Goal: Find contact information: Obtain details needed to contact an individual or organization

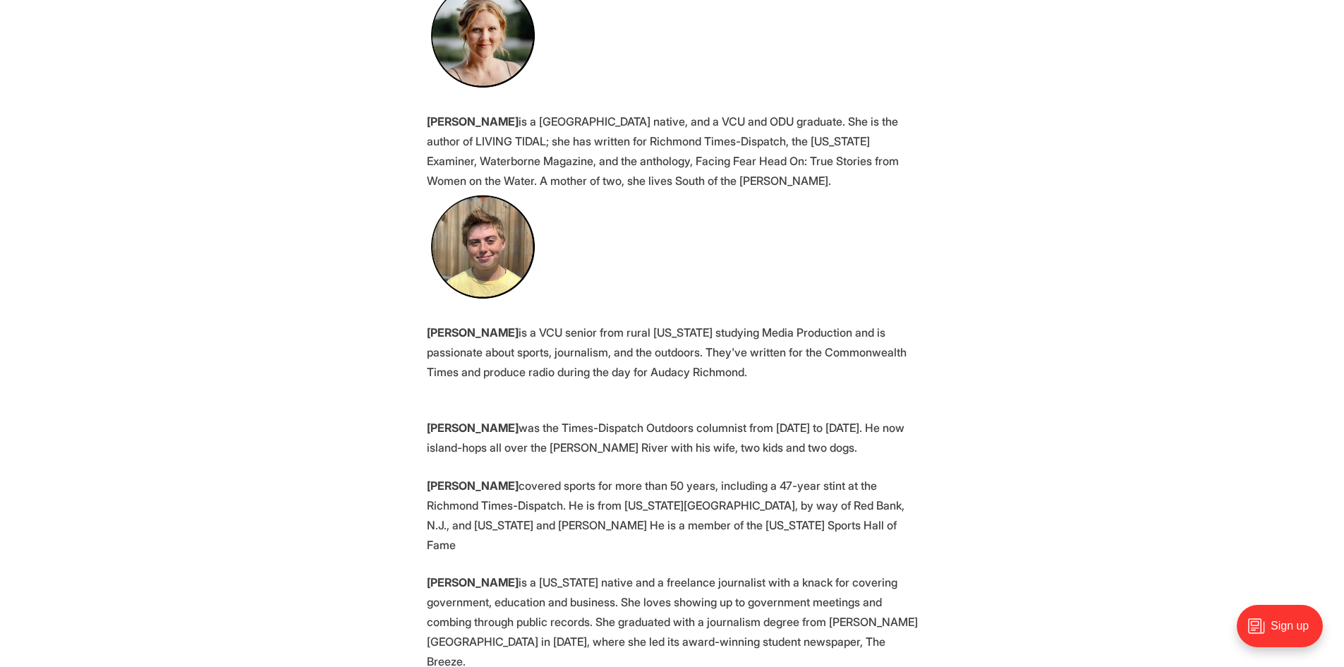
scroll to position [2893, 0]
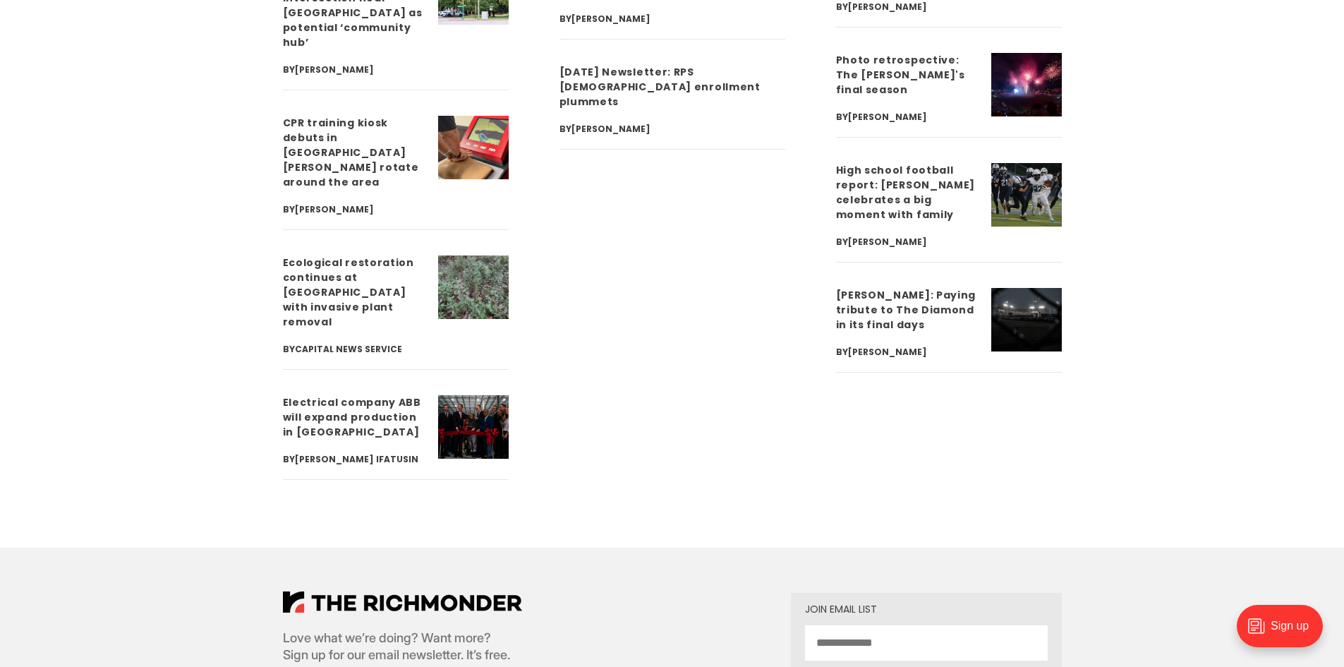
scroll to position [5254, 0]
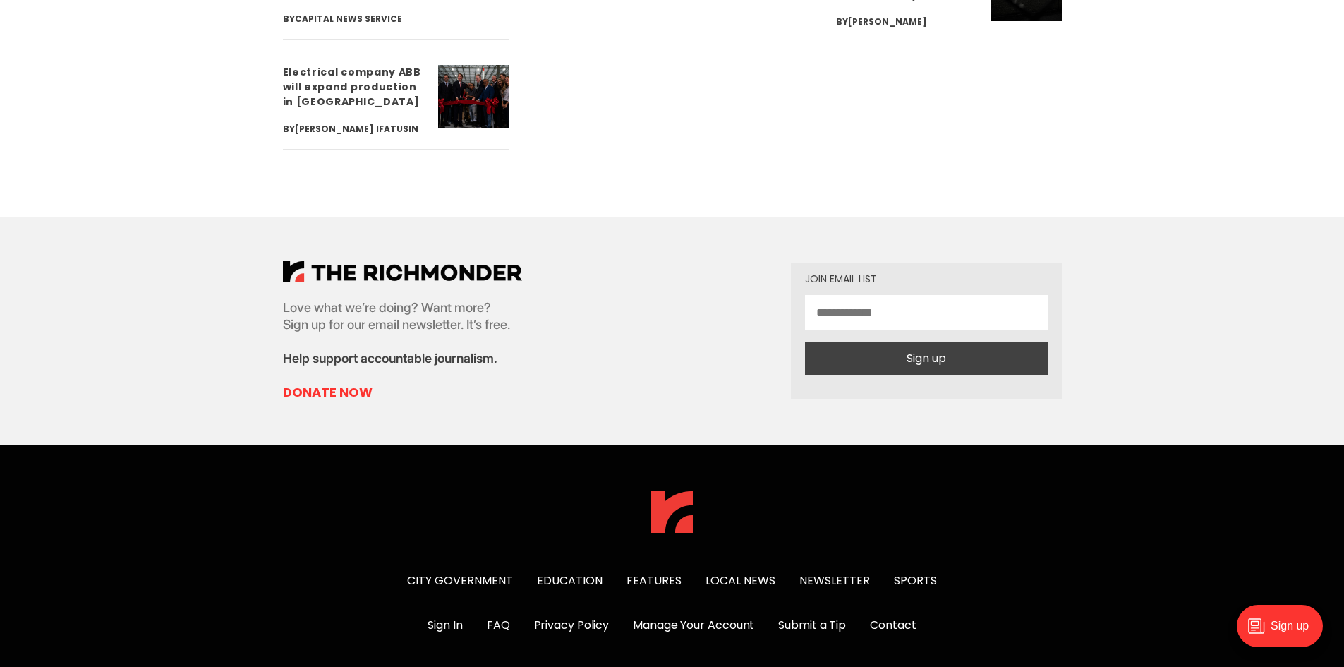
drag, startPoint x: 1348, startPoint y: 344, endPoint x: 45, endPoint y: 59, distance: 1334.1
click at [895, 617] on link "Contact" at bounding box center [893, 625] width 46 height 17
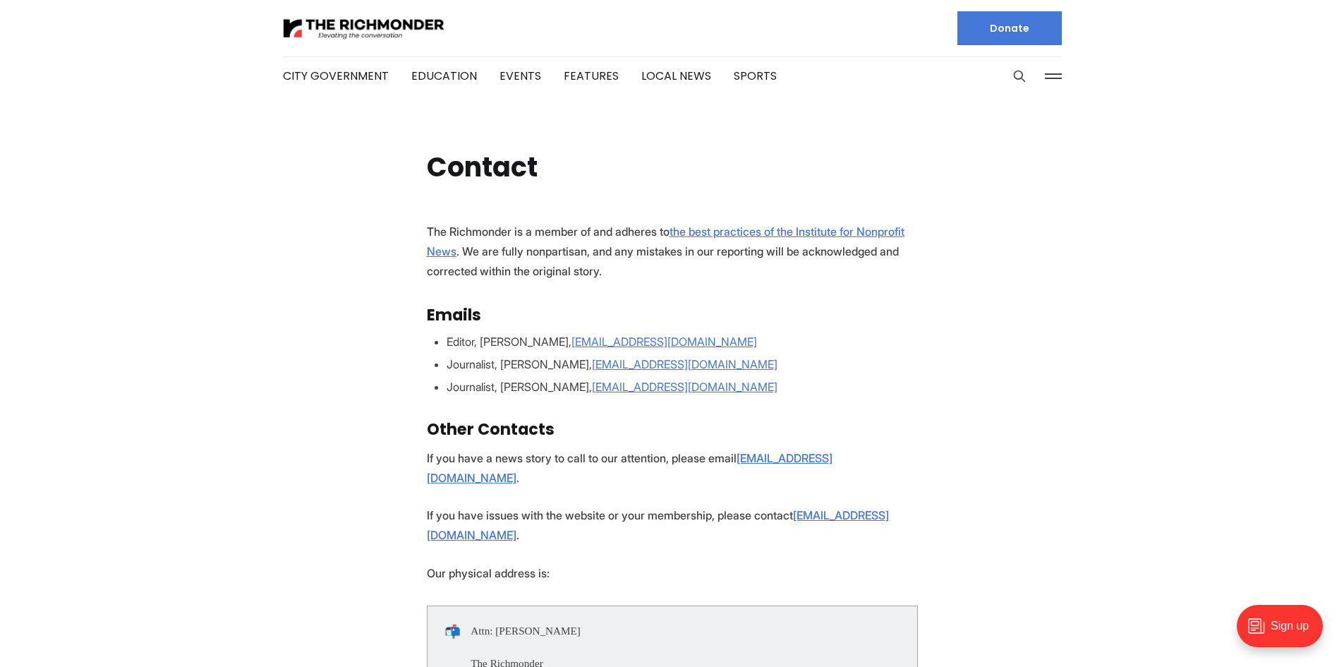
click at [287, 463] on section "The Richmonder is a member of and adheres to the best practices of the Institut…" at bounding box center [672, 493] width 1344 height 542
click at [226, 409] on section "The Richmonder is a member of and adheres to the best practices of the Institut…" at bounding box center [672, 493] width 1344 height 542
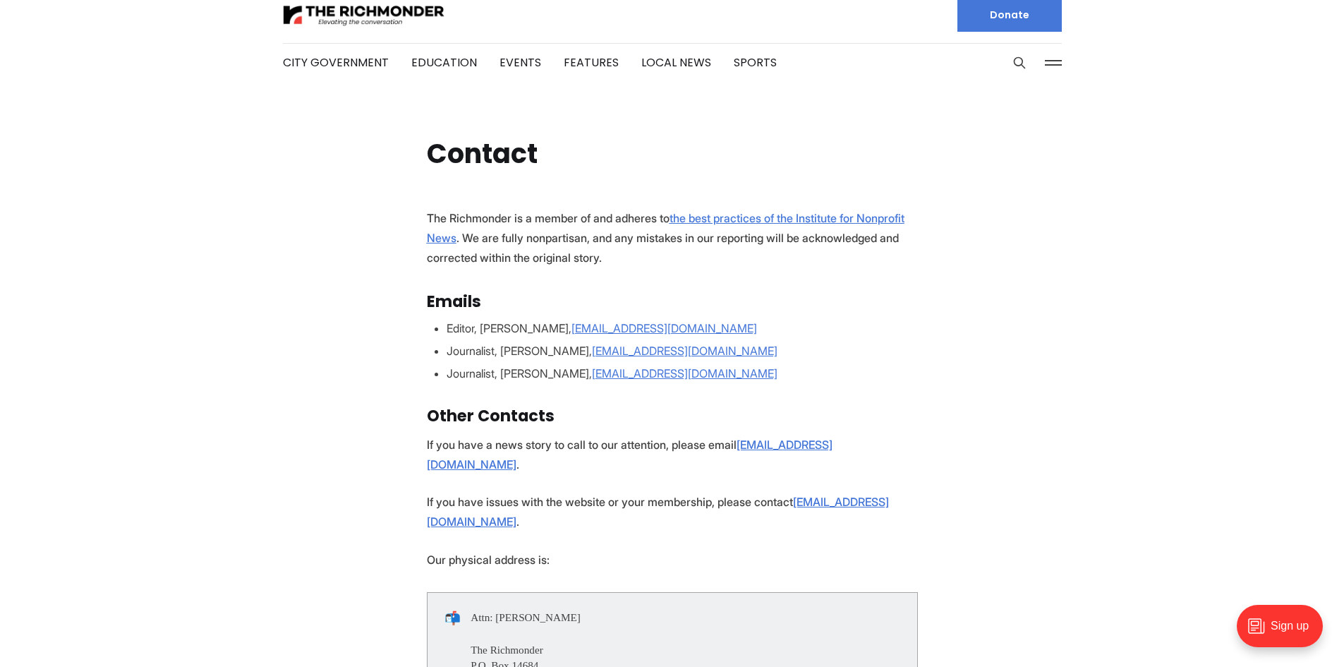
scroll to position [494, 0]
